Goal: Information Seeking & Learning: Learn about a topic

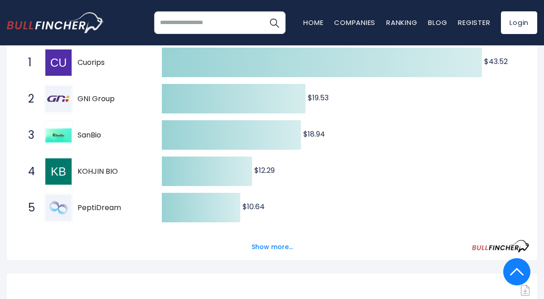
scroll to position [200, 0]
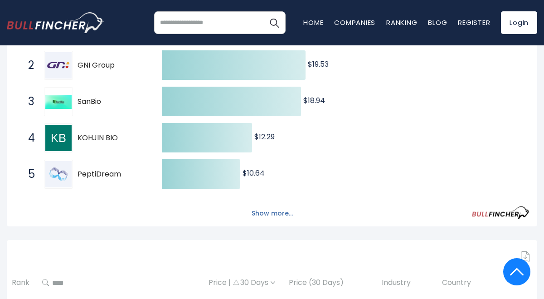
click at [275, 211] on button "Show more..." at bounding box center [272, 213] width 52 height 15
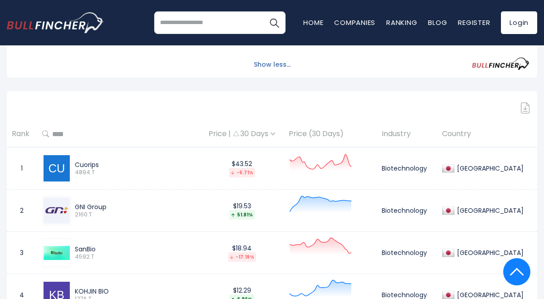
scroll to position [562, 0]
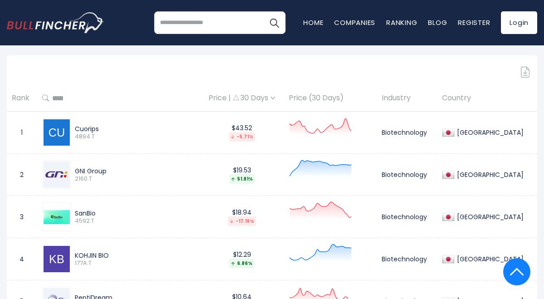
click at [174, 209] on div "SanBio" at bounding box center [135, 213] width 121 height 8
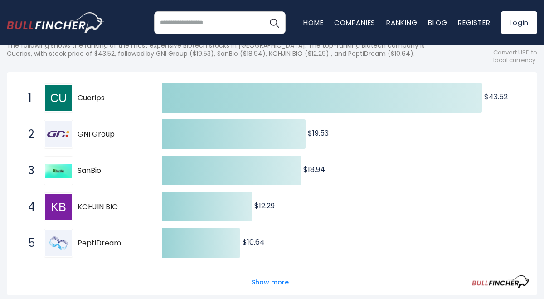
scroll to position [131, 0]
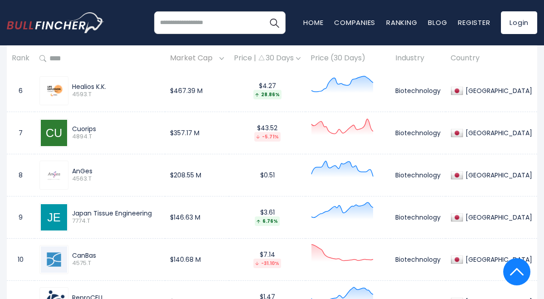
scroll to position [617, 0]
